Goal: Task Accomplishment & Management: Manage account settings

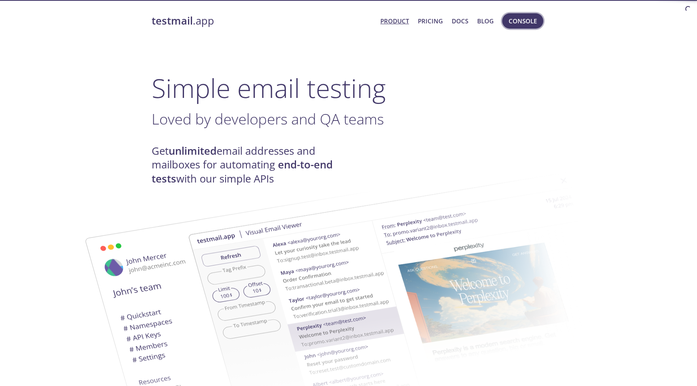
click at [530, 23] on span "Console" at bounding box center [522, 21] width 28 height 10
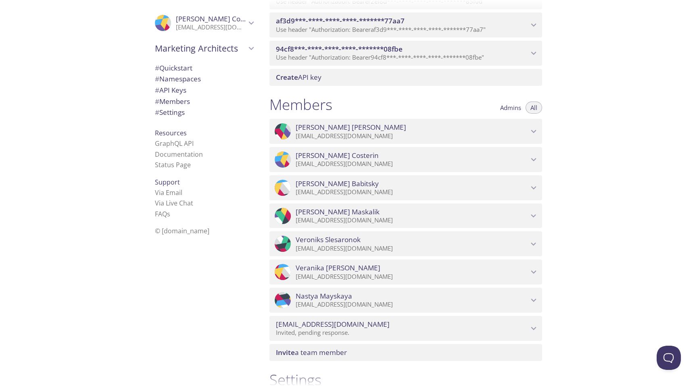
scroll to position [599, 0]
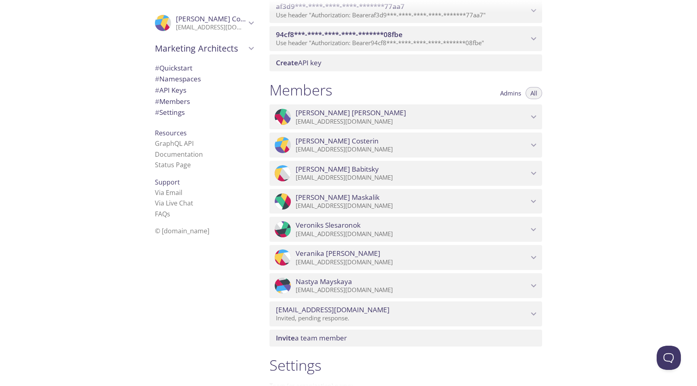
click at [336, 337] on span "Invite a team member" at bounding box center [311, 337] width 71 height 9
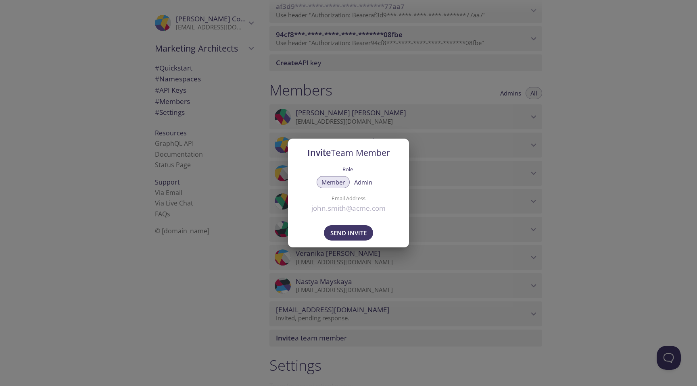
click at [347, 208] on input "Email Address" at bounding box center [349, 208] width 102 height 13
paste input "[EMAIL_ADDRESS][DOMAIN_NAME]"
type input "[EMAIL_ADDRESS][DOMAIN_NAME]"
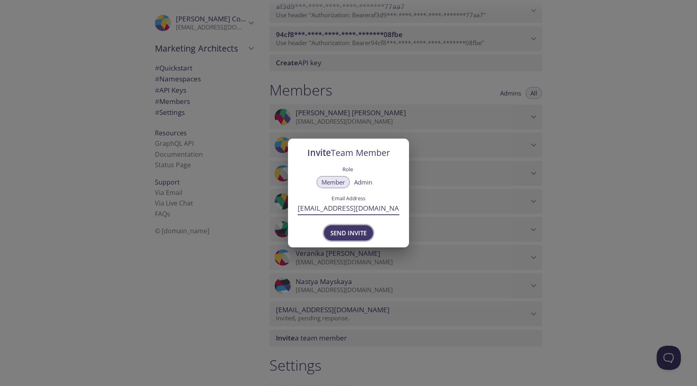
click at [342, 232] on span "Send Invite" at bounding box center [348, 233] width 36 height 10
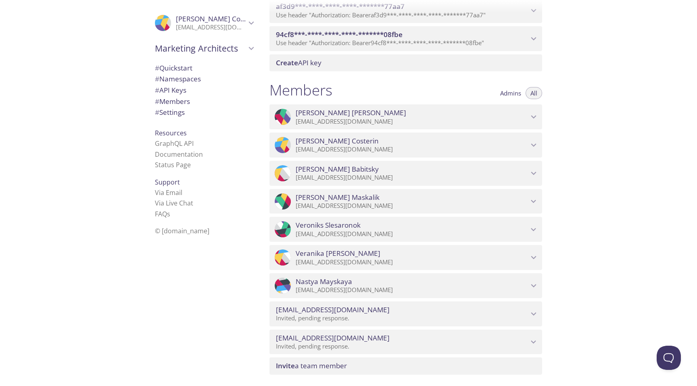
click at [43, 93] on div ".cls-1 { fill: #6d5ca8; } .cls-2 { fill: #3fc191; } .cls-3 { fill: #3b4752; } .…" at bounding box center [131, 193] width 263 height 386
click at [35, 152] on div ".cls-1 { fill: #6d5ca8; } .cls-2 { fill: #3fc191; } .cls-3 { fill: #3b4752; } .…" at bounding box center [131, 193] width 263 height 386
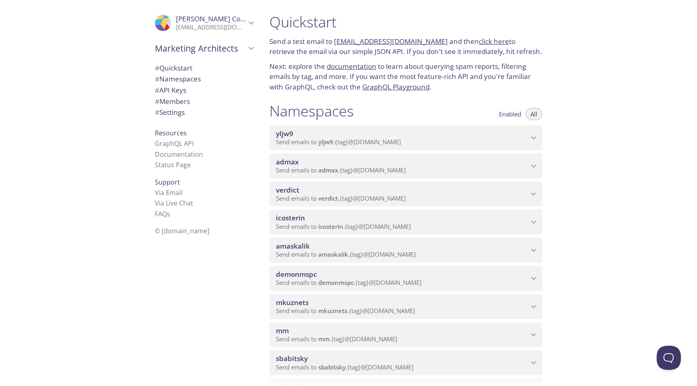
click at [0, 157] on div ".cls-1 { fill: #6d5ca8; } .cls-2 { fill: #3fc191; } .cls-3 { fill: #3b4752; } .…" at bounding box center [131, 193] width 263 height 386
